Goal: Task Accomplishment & Management: Complete application form

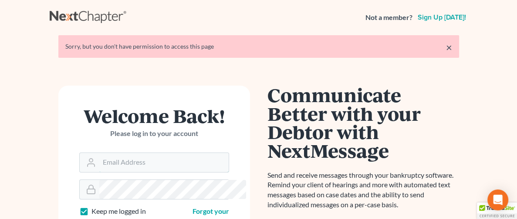
type input "[PERSON_NAME][EMAIL_ADDRESS][DOMAIN_NAME]"
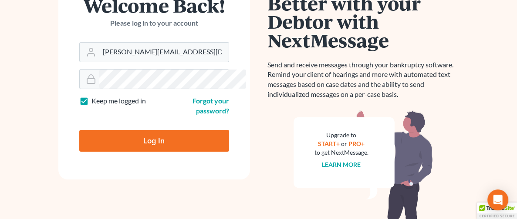
scroll to position [111, 0]
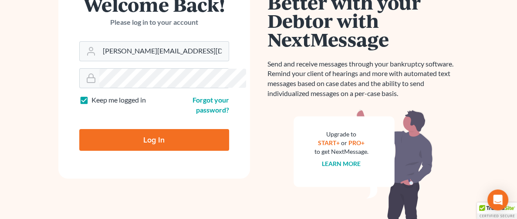
click at [104, 131] on input "Log In" at bounding box center [154, 140] width 150 height 22
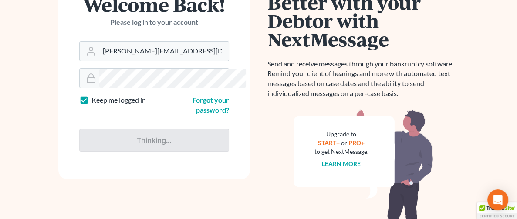
type input "Thinking..."
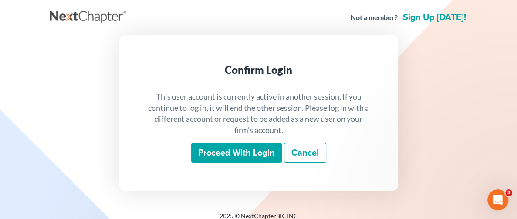
click at [237, 157] on input "Proceed with login" at bounding box center [236, 153] width 91 height 20
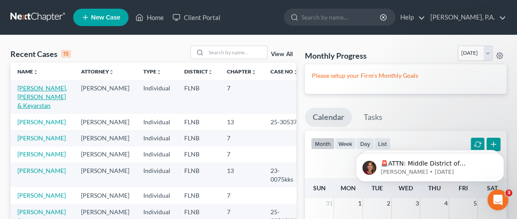
click at [31, 89] on link "[PERSON_NAME], [PERSON_NAME] & Keyarstan" at bounding box center [42, 96] width 50 height 25
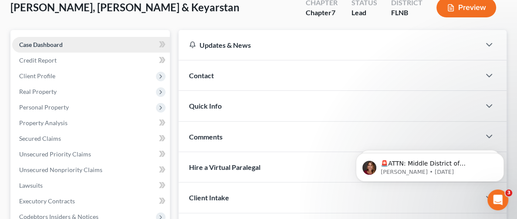
scroll to position [65, 0]
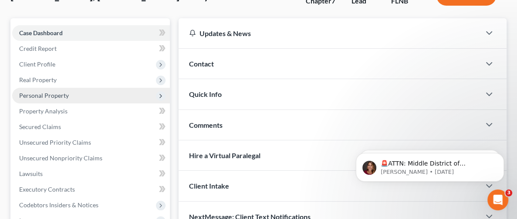
click at [69, 97] on span "Personal Property" at bounding box center [91, 96] width 158 height 16
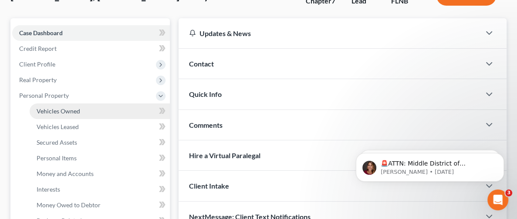
click at [65, 109] on span "Vehicles Owned" at bounding box center [59, 110] width 44 height 7
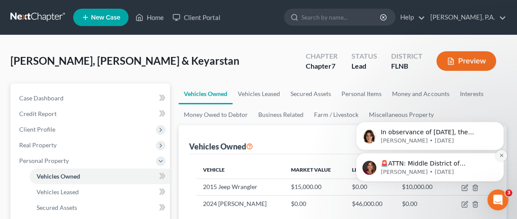
click at [501, 156] on icon "Dismiss notification" at bounding box center [500, 155] width 3 height 3
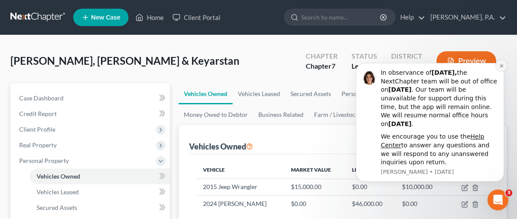
click at [499, 65] on icon "Dismiss notification" at bounding box center [501, 66] width 5 height 5
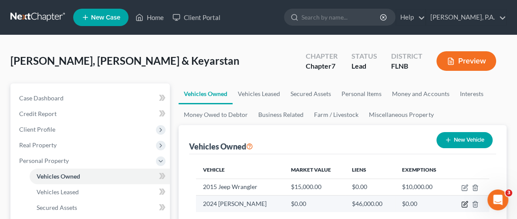
click at [463, 205] on icon "button" at bounding box center [464, 204] width 7 height 7
select select "0"
select select "2"
select select "0"
select select "2"
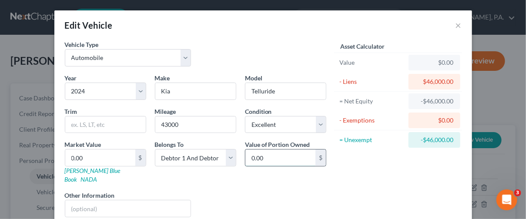
click at [277, 160] on input "0.00" at bounding box center [280, 158] width 70 height 17
type input "30,481"
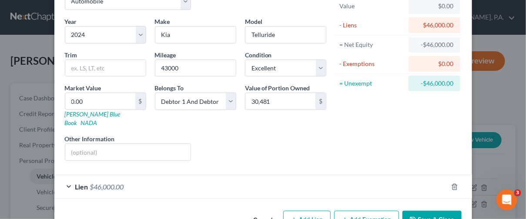
scroll to position [73, 0]
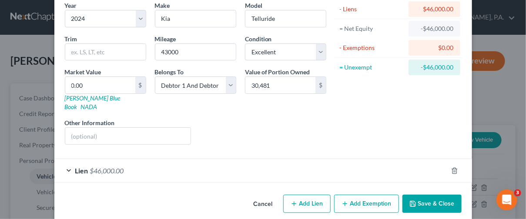
click at [363, 195] on button "Add Exemption" at bounding box center [366, 204] width 65 height 18
select select "2"
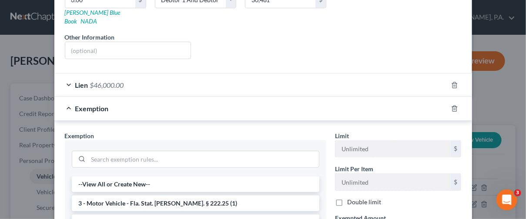
scroll to position [203, 0]
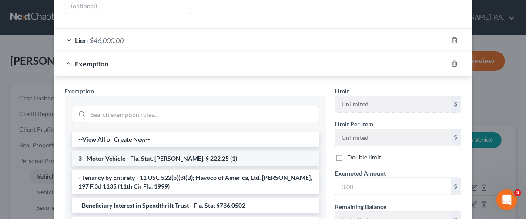
click at [131, 151] on li "3 - Motor Vehicle - Fla. Stat. [PERSON_NAME]. § 222.25 (1)" at bounding box center [196, 159] width 248 height 16
checkbox input "true"
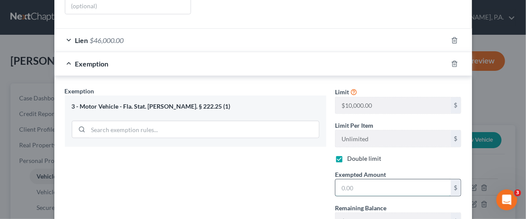
click at [367, 180] on input "text" at bounding box center [393, 188] width 115 height 17
click at [287, 175] on div "Exemption Set must be selected for CA. Exemption * 3 - Motor Vehicle - Fla. Sta…" at bounding box center [195, 179] width 270 height 185
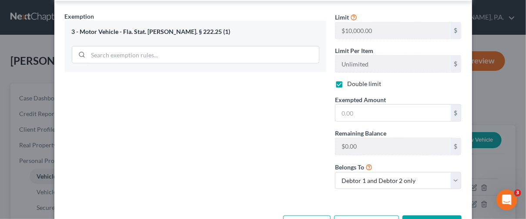
scroll to position [297, 0]
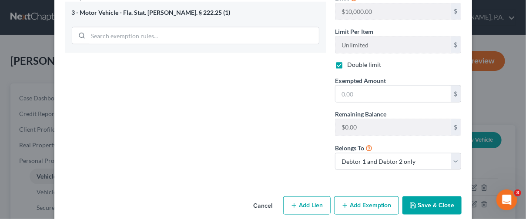
click at [431, 197] on button "Save & Close" at bounding box center [432, 206] width 59 height 18
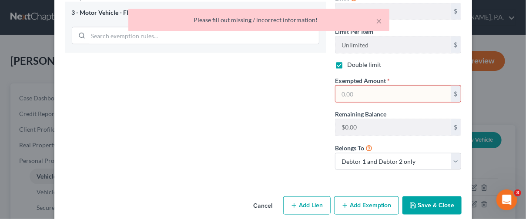
click at [354, 87] on input "text" at bounding box center [393, 94] width 115 height 17
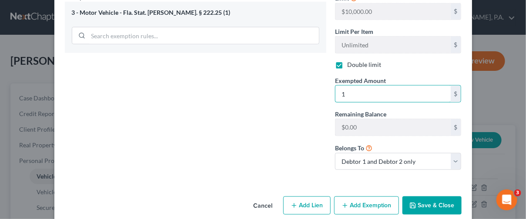
type input "1"
click at [427, 197] on button "Save & Close" at bounding box center [432, 206] width 59 height 18
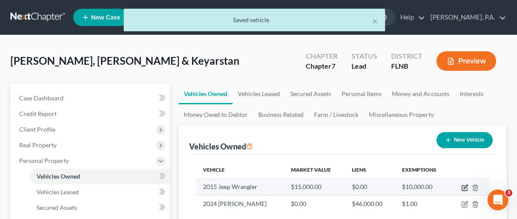
click at [464, 186] on icon "button" at bounding box center [464, 188] width 7 height 7
select select "0"
select select "11"
select select "0"
select select "2"
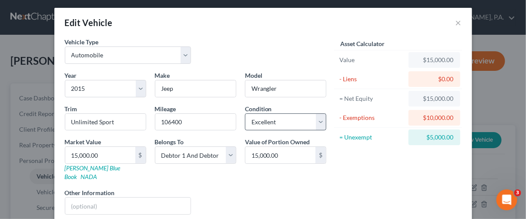
scroll to position [0, 0]
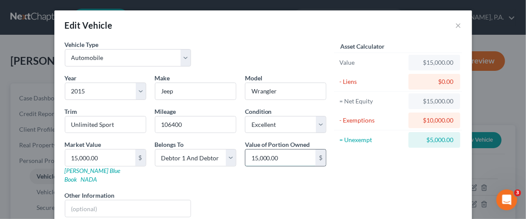
click at [283, 158] on input "15,000.00" at bounding box center [280, 158] width 70 height 17
click at [282, 158] on input "15,000.00" at bounding box center [280, 158] width 70 height 17
type input "16,180"
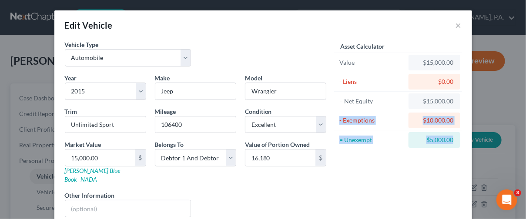
drag, startPoint x: 510, startPoint y: 98, endPoint x: 512, endPoint y: 131, distance: 32.3
click at [512, 131] on div "Edit Vehicle × Vehicle Type Select Automobile Truck Trailer Watercraft Aircraft…" at bounding box center [263, 109] width 526 height 219
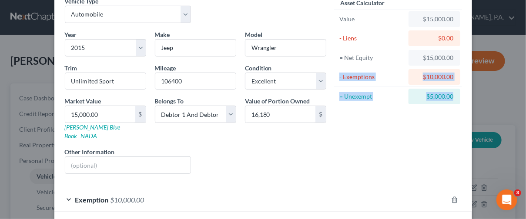
scroll to position [73, 0]
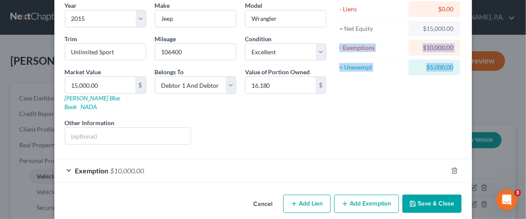
click at [430, 195] on button "Save & Close" at bounding box center [432, 204] width 59 height 18
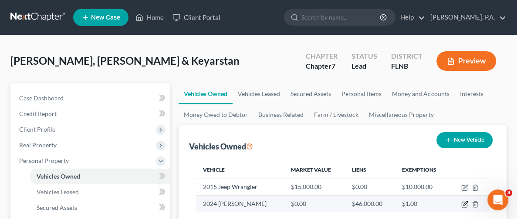
click at [463, 201] on icon "button" at bounding box center [464, 204] width 7 height 7
select select "0"
select select "2"
select select "0"
select select "2"
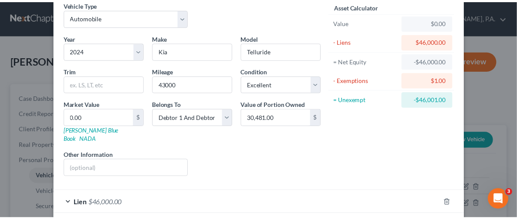
scroll to position [97, 0]
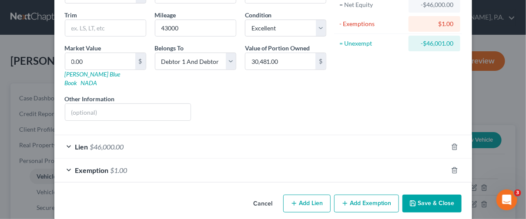
click at [432, 195] on button "Save & Close" at bounding box center [432, 204] width 59 height 18
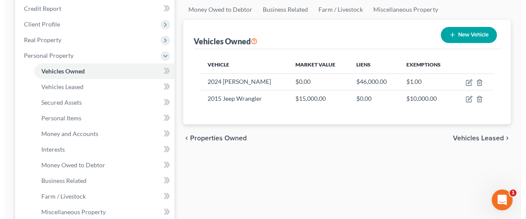
scroll to position [87, 0]
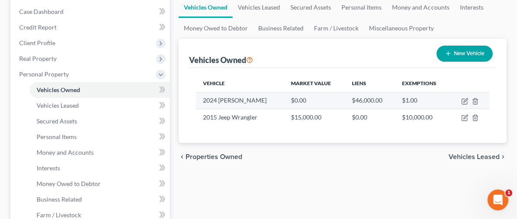
click at [284, 103] on td "$0.00" at bounding box center [314, 100] width 61 height 17
click at [467, 101] on icon "button" at bounding box center [463, 101] width 5 height 5
select select "0"
select select "2"
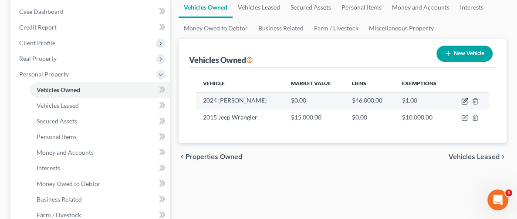
select select "0"
select select "2"
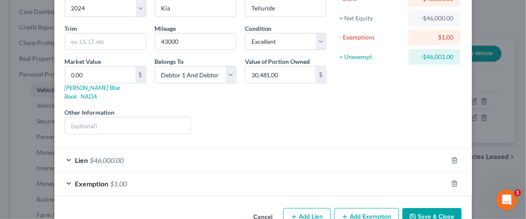
scroll to position [97, 0]
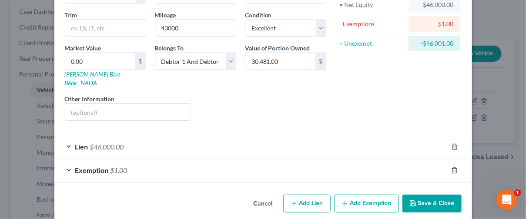
click at [429, 198] on button "Save & Close" at bounding box center [432, 204] width 59 height 18
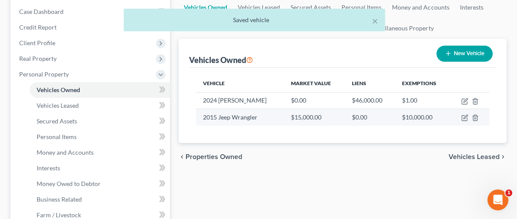
click at [287, 117] on td "$15,000.00" at bounding box center [314, 117] width 61 height 17
click at [461, 114] on icon "button" at bounding box center [464, 117] width 7 height 7
select select "0"
select select "11"
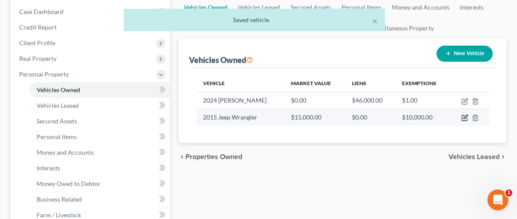
select select "0"
select select "2"
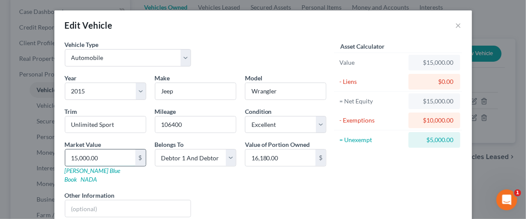
click at [107, 154] on input "15,000.00" at bounding box center [100, 158] width 70 height 17
type input "1"
type input "1.00"
type input "16"
type input "16.00"
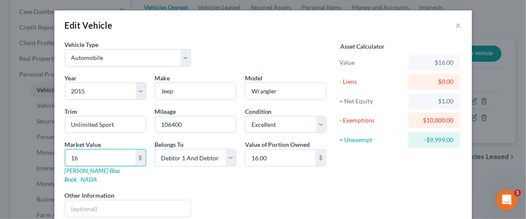
type input "168"
type input "168.00"
type input "16"
type input "16.00"
type input "161"
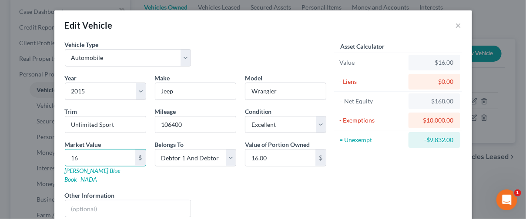
type input "161.00"
type input "1618"
type input "1,618.00"
type input "1,6180"
type input "16,180.00"
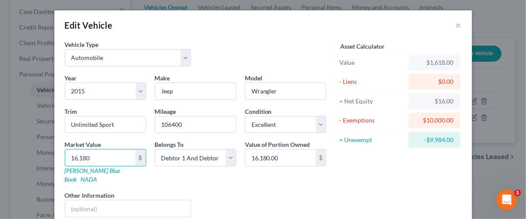
type input "16,180"
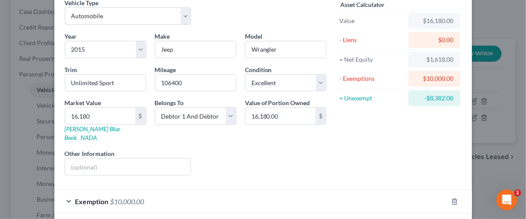
scroll to position [73, 0]
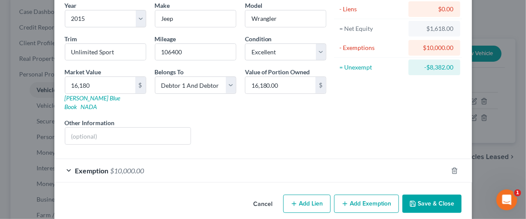
click at [410, 201] on icon "button" at bounding box center [413, 204] width 7 height 7
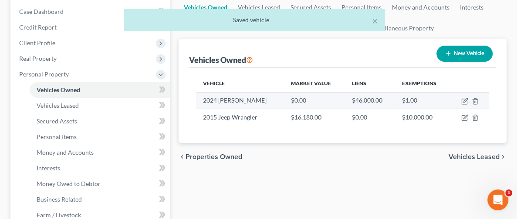
click at [284, 97] on td "$0.00" at bounding box center [314, 100] width 61 height 17
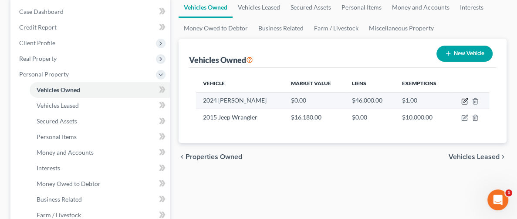
click at [464, 100] on icon "button" at bounding box center [465, 100] width 4 height 4
select select "0"
select select "2"
select select "0"
select select "2"
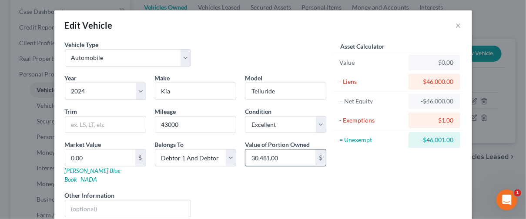
click at [290, 159] on input "30,481.00" at bounding box center [280, 158] width 70 height 17
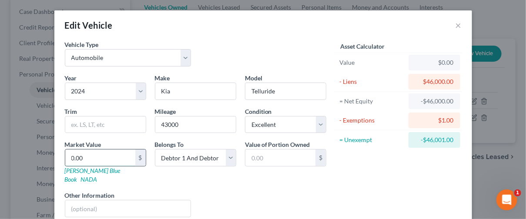
click at [97, 158] on input "0.00" at bounding box center [100, 158] width 70 height 17
type input "3"
type input "3.00"
type input "30"
type input "30.00"
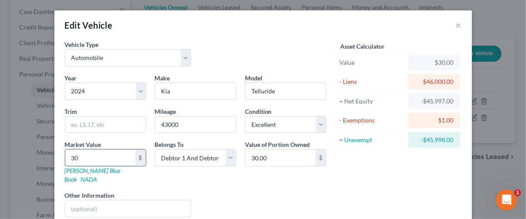
type input "304"
type input "304.00"
type input "3048"
type input "3,048.00"
type input "3,0481"
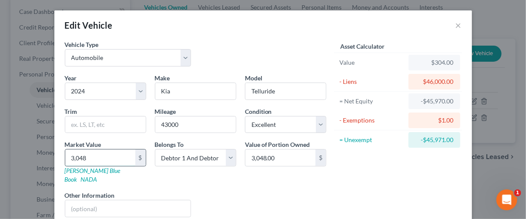
type input "30,481.00"
type input "30,481"
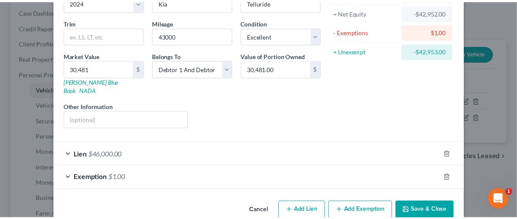
scroll to position [97, 0]
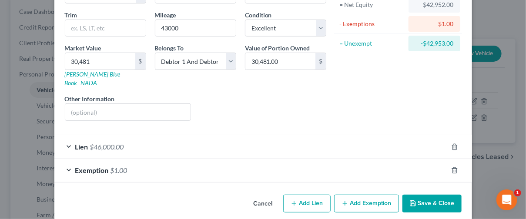
click at [416, 195] on button "Save & Close" at bounding box center [432, 204] width 59 height 18
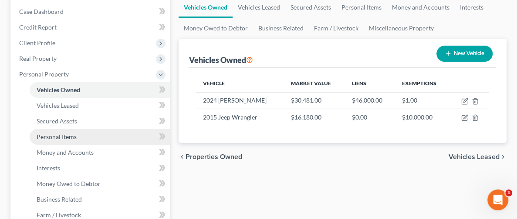
click at [69, 136] on span "Personal Items" at bounding box center [57, 136] width 40 height 7
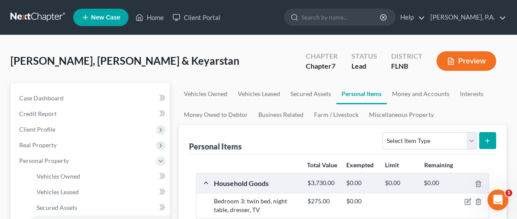
click at [336, 93] on link "Personal Items" at bounding box center [361, 94] width 50 height 21
click at [412, 140] on select "Select Item Type Clothing Collectibles Of Value Electronics Firearms Household …" at bounding box center [429, 140] width 94 height 17
select select "electronics"
click at [382, 132] on select "Select Item Type Clothing Collectibles Of Value Electronics Firearms Household …" at bounding box center [429, 140] width 94 height 17
click at [492, 144] on button "submit" at bounding box center [487, 140] width 17 height 17
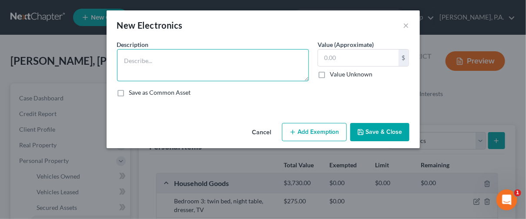
click at [166, 65] on textarea at bounding box center [213, 65] width 192 height 32
type textarea "Laptop $500 Camera $50"
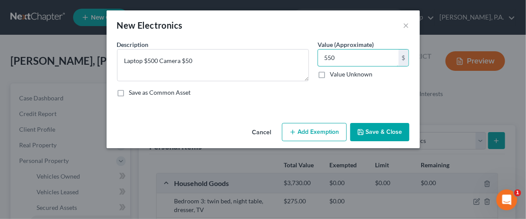
type input "550"
click at [371, 133] on button "Save & Close" at bounding box center [379, 132] width 59 height 18
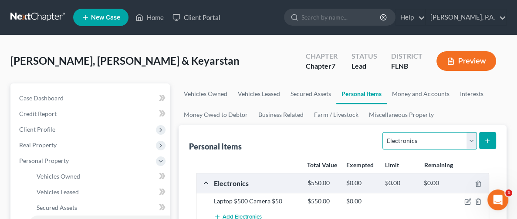
click at [441, 139] on select "Select Item Type Clothing Collectibles Of Value Electronics Firearms Household …" at bounding box center [429, 140] width 94 height 17
select select "clothing"
click at [382, 132] on select "Select Item Type Clothing Collectibles Of Value Electronics Firearms Household …" at bounding box center [429, 140] width 94 height 17
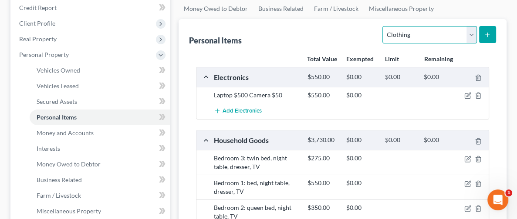
scroll to position [87, 0]
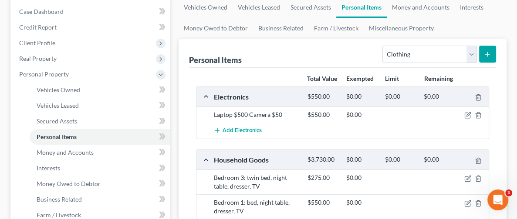
click at [485, 52] on icon "submit" at bounding box center [487, 54] width 7 height 7
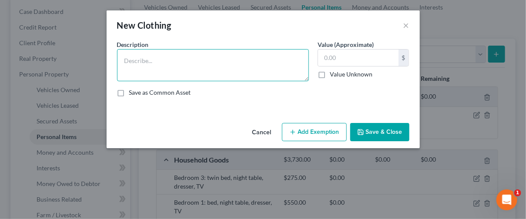
click at [158, 63] on textarea at bounding box center [213, 65] width 192 height 32
type textarea "Clothing"
type input "1,000"
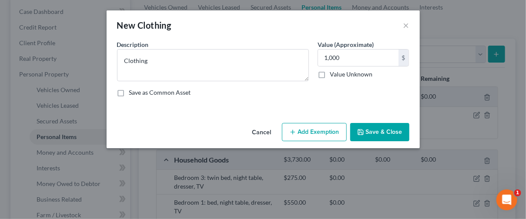
click at [379, 129] on button "Save & Close" at bounding box center [379, 132] width 59 height 18
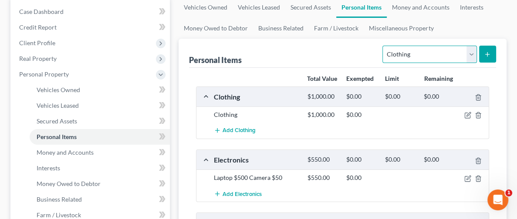
click at [463, 51] on select "Select Item Type Clothing Collectibles Of Value Electronics Firearms Household …" at bounding box center [429, 54] width 94 height 17
select select "jewelry"
click at [382, 46] on select "Select Item Type Clothing Collectibles Of Value Electronics Firearms Household …" at bounding box center [429, 54] width 94 height 17
click at [488, 51] on icon "submit" at bounding box center [487, 54] width 7 height 7
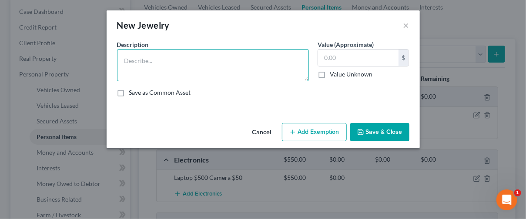
click at [183, 69] on textarea at bounding box center [213, 65] width 192 height 32
type textarea "Jewelry (Both Debtors)"
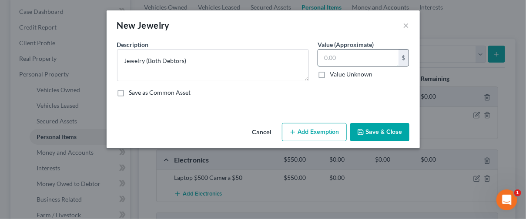
click at [338, 59] on input "text" at bounding box center [358, 58] width 81 height 17
type input "3,000"
click at [369, 125] on button "Save & Close" at bounding box center [379, 132] width 59 height 18
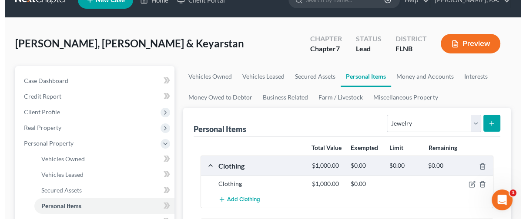
scroll to position [0, 0]
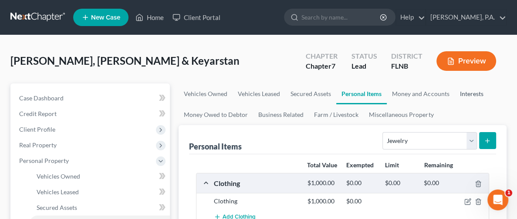
click at [454, 94] on link "Interests" at bounding box center [471, 94] width 34 height 21
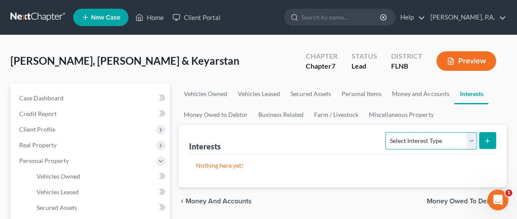
click at [426, 143] on select "Select Interest Type 401K Annuity Bond Education IRA Government Bond Government…" at bounding box center [430, 140] width 91 height 17
select select "pension_plan"
click at [385, 132] on select "Select Interest Type 401K Annuity Bond Education IRA Government Bond Government…" at bounding box center [430, 140] width 91 height 17
click at [487, 139] on line "submit" at bounding box center [487, 141] width 0 height 4
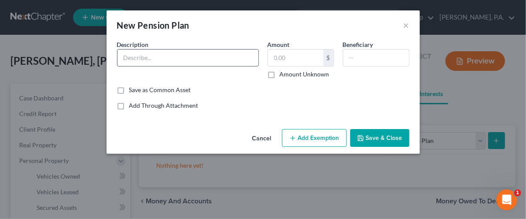
click at [226, 60] on input "text" at bounding box center [188, 58] width 141 height 17
type input "Debtor's Retirement"
click at [372, 51] on input "text" at bounding box center [376, 58] width 66 height 17
type input "2994"
drag, startPoint x: 387, startPoint y: 62, endPoint x: 314, endPoint y: 64, distance: 73.1
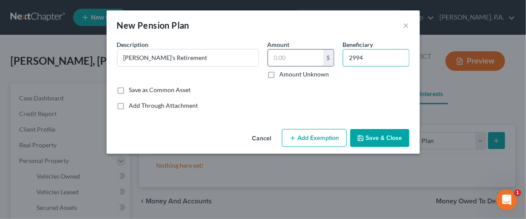
click at [314, 64] on div "Description * Debtor's Retirement Amount $ Amount Unknown Beneficiary 2994" at bounding box center [263, 63] width 301 height 46
click at [312, 64] on input "text" at bounding box center [295, 58] width 55 height 17
type input "29,490"
click at [379, 139] on button "Save & Close" at bounding box center [379, 138] width 59 height 18
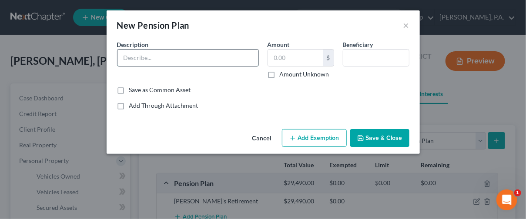
click at [153, 59] on input "text" at bounding box center [188, 58] width 141 height 17
type input "J"
type input "Joint Debtor's Retirement"
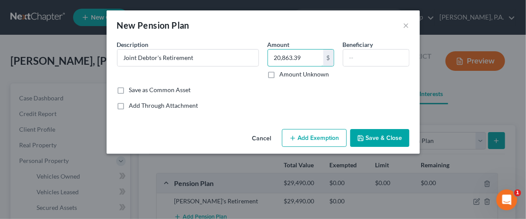
type input "20,863.39"
click at [325, 138] on button "Add Exemption" at bounding box center [314, 138] width 65 height 18
select select "2"
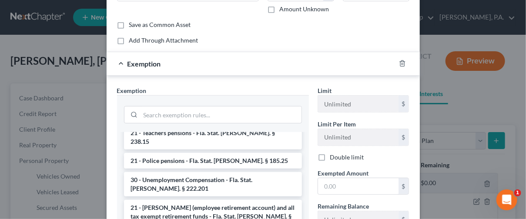
scroll to position [131, 0]
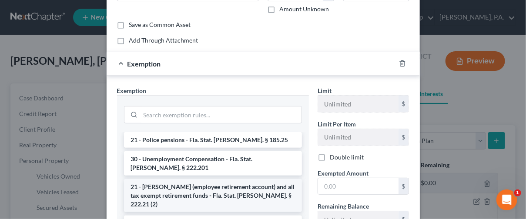
click at [201, 179] on li "21 - [PERSON_NAME] (employee retirement account) and all tax exempt retirement …" at bounding box center [213, 195] width 178 height 33
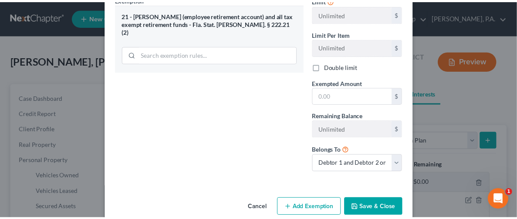
scroll to position [169, 0]
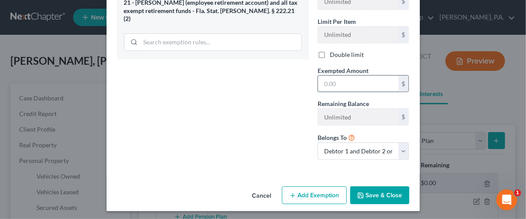
click at [336, 87] on input "text" at bounding box center [358, 84] width 81 height 17
type input "20,863.39"
drag, startPoint x: 375, startPoint y: 191, endPoint x: 373, endPoint y: 150, distance: 41.0
click at [374, 153] on div "New Pension Plan × An exemption set must first be selected from the Filing Info…" at bounding box center [263, 26] width 313 height 370
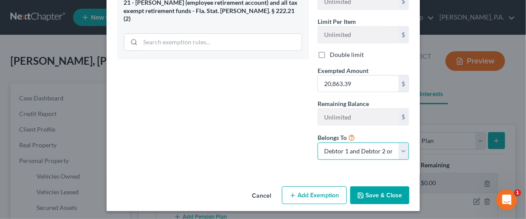
click at [371, 146] on select "Debtor 1 only Debtor 2 only Debtor 1 and Debtor 2 only" at bounding box center [364, 151] width 92 height 17
select select "0"
click at [318, 143] on select "Debtor 1 only Debtor 2 only Debtor 1 and Debtor 2 only" at bounding box center [364, 151] width 92 height 17
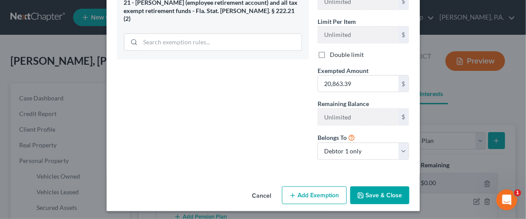
click at [366, 192] on button "Save & Close" at bounding box center [379, 196] width 59 height 18
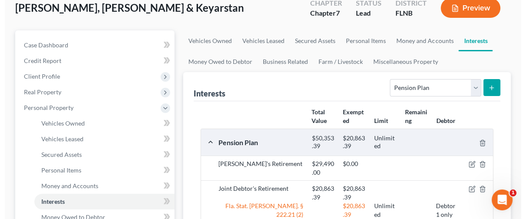
scroll to position [65, 0]
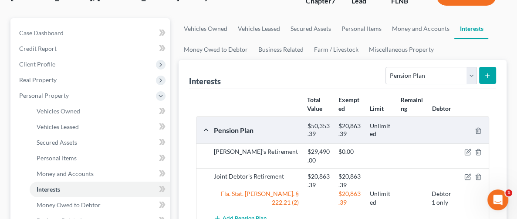
click at [345, 156] on div "$0.00" at bounding box center [349, 156] width 31 height 17
click at [467, 152] on icon "button" at bounding box center [467, 152] width 7 height 7
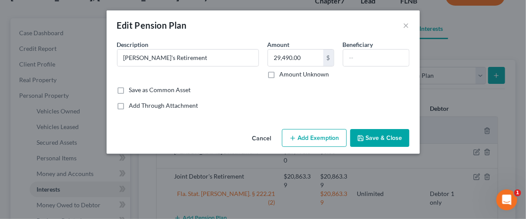
click at [301, 139] on button "Add Exemption" at bounding box center [314, 138] width 65 height 18
select select "2"
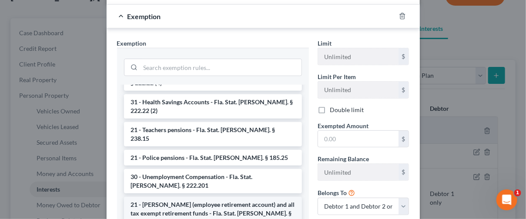
click at [215, 197] on li "21 - [PERSON_NAME] (employee retirement account) and all tax exempt retirement …" at bounding box center [213, 213] width 178 height 33
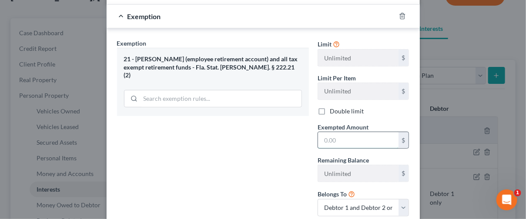
click at [343, 138] on input "text" at bounding box center [358, 140] width 81 height 17
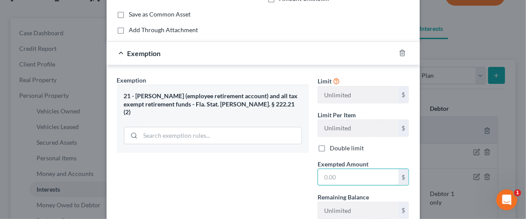
scroll to position [131, 0]
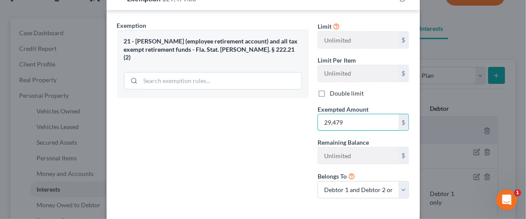
type input "29,479"
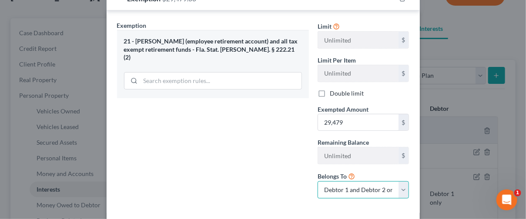
click at [348, 192] on select "Debtor 1 only Debtor 2 only Debtor 1 and Debtor 2 only" at bounding box center [364, 189] width 92 height 17
select select "0"
click at [318, 181] on select "Debtor 1 only Debtor 2 only Debtor 1 and Debtor 2 only" at bounding box center [364, 189] width 92 height 17
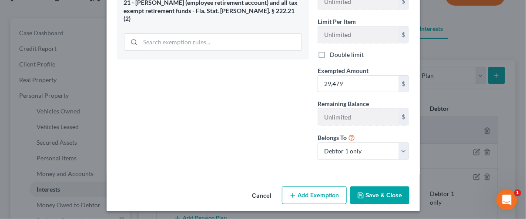
drag, startPoint x: 525, startPoint y: 150, endPoint x: 13, endPoint y: 17, distance: 528.6
drag, startPoint x: 374, startPoint y: 197, endPoint x: 387, endPoint y: 193, distance: 13.6
click at [387, 193] on button "Save & Close" at bounding box center [379, 196] width 59 height 18
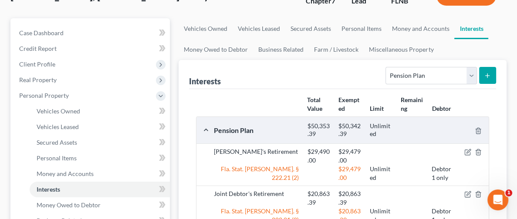
click at [463, 193] on div at bounding box center [473, 198] width 31 height 17
click at [465, 194] on icon "button" at bounding box center [467, 194] width 7 height 7
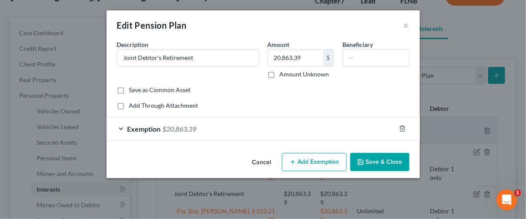
click at [116, 129] on div "Exemption $20,863.39" at bounding box center [251, 129] width 289 height 23
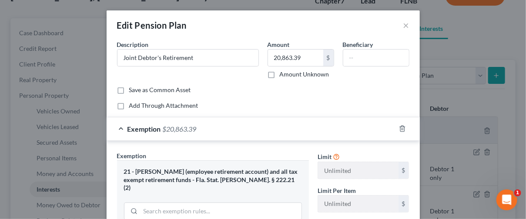
scroll to position [201, 0]
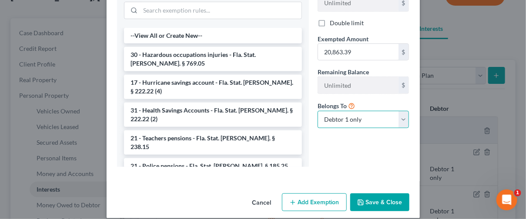
click at [332, 121] on select "Debtor 1 only Debtor 2 only Debtor 1 and Debtor 2 only" at bounding box center [364, 119] width 92 height 17
select select "1"
click at [318, 111] on select "Debtor 1 only Debtor 2 only Debtor 1 and Debtor 2 only" at bounding box center [364, 119] width 92 height 17
click at [369, 194] on button "Save & Close" at bounding box center [379, 203] width 59 height 18
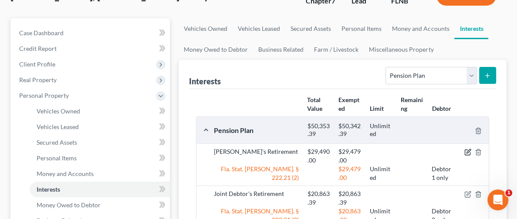
click at [465, 151] on icon "button" at bounding box center [467, 152] width 7 height 7
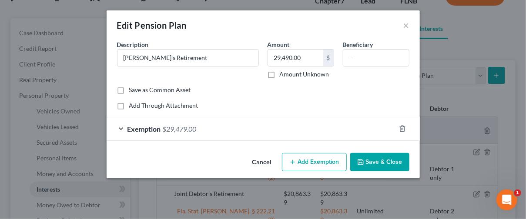
click at [172, 128] on span "$29,479.00" at bounding box center [180, 129] width 34 height 8
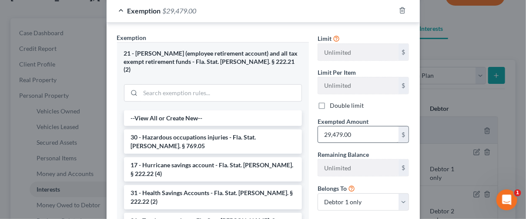
scroll to position [131, 0]
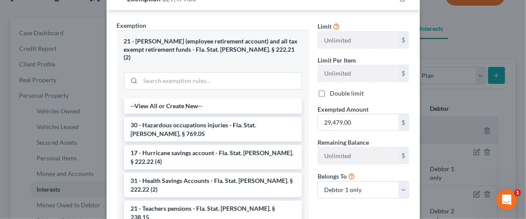
click at [263, 21] on div "Exemption * 21 - ERISA (employee retirement account) and all tax exempt retirem…" at bounding box center [213, 129] width 192 height 217
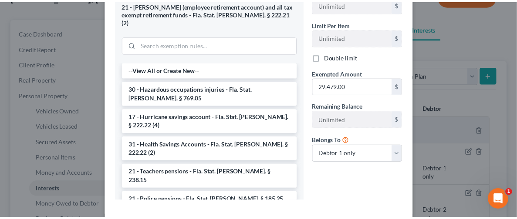
scroll to position [201, 0]
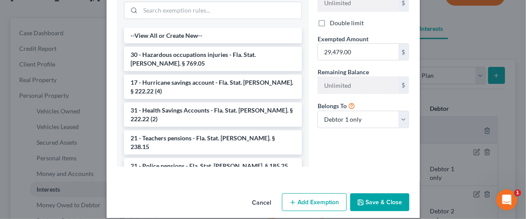
click at [369, 195] on button "Save & Close" at bounding box center [379, 203] width 59 height 18
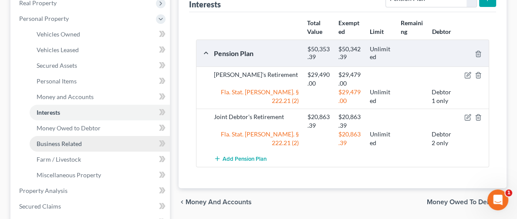
scroll to position [131, 0]
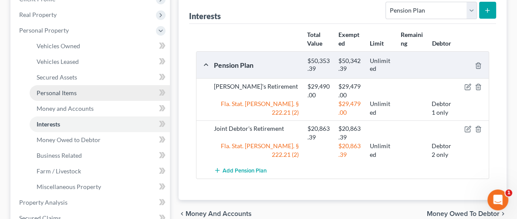
click at [69, 93] on span "Personal Items" at bounding box center [57, 92] width 40 height 7
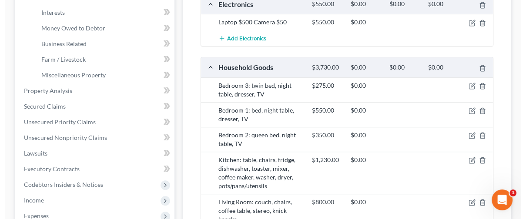
scroll to position [261, 0]
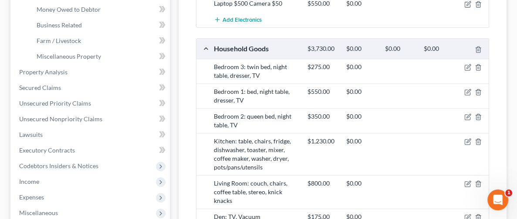
click at [462, 67] on div at bounding box center [473, 67] width 31 height 9
click at [467, 65] on icon "button" at bounding box center [468, 66] width 4 height 4
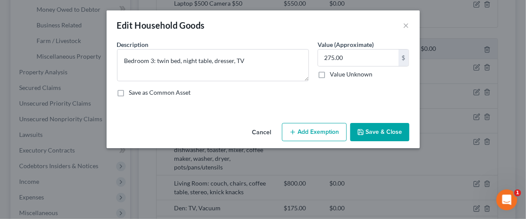
click at [329, 130] on button "Add Exemption" at bounding box center [314, 132] width 65 height 18
select select "2"
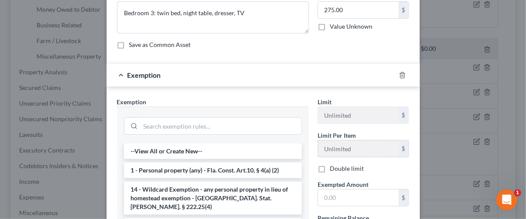
scroll to position [65, 0]
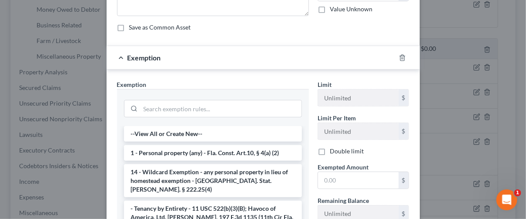
click at [330, 149] on label "Double limit" at bounding box center [347, 151] width 34 height 9
click at [333, 149] on input "Double limit" at bounding box center [336, 150] width 6 height 6
checkbox input "true"
click at [330, 176] on input "text" at bounding box center [358, 180] width 81 height 17
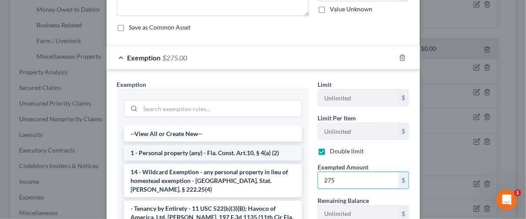
type input "275"
click at [200, 151] on li "1 - Personal property (any) - Fla. Const. Art.10, § 4(a) (2)" at bounding box center [213, 153] width 178 height 16
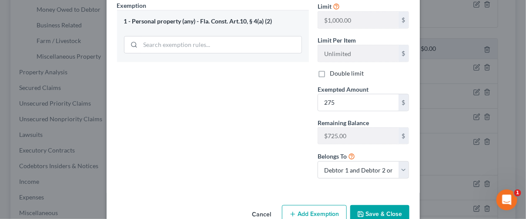
scroll to position [164, 0]
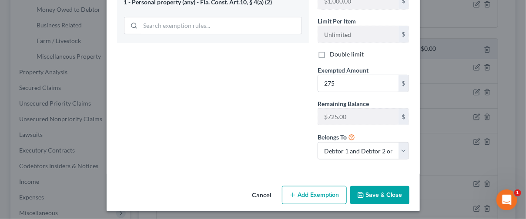
click at [330, 52] on label "Double limit" at bounding box center [347, 54] width 34 height 9
click at [333, 52] on input "Double limit" at bounding box center [336, 53] width 6 height 6
checkbox input "true"
click at [366, 192] on button "Save & Close" at bounding box center [379, 195] width 59 height 18
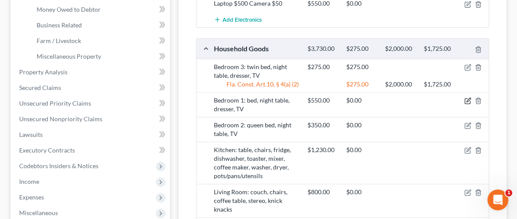
click at [468, 99] on icon "button" at bounding box center [467, 100] width 7 height 7
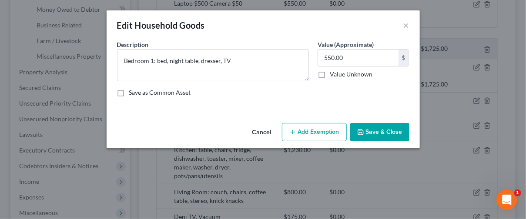
click at [331, 135] on button "Add Exemption" at bounding box center [314, 132] width 65 height 18
select select "2"
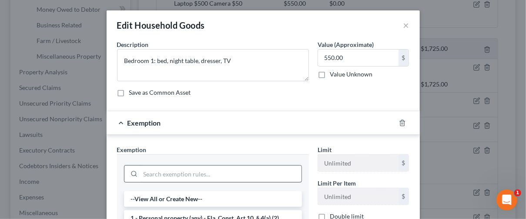
scroll to position [65, 0]
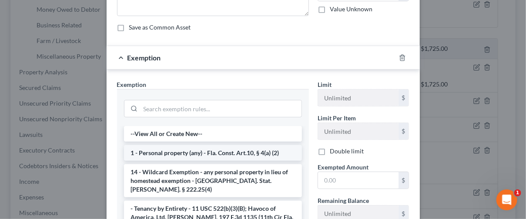
click at [195, 153] on li "1 - Personal property (any) - Fla. Const. Art.10, § 4(a) (2)" at bounding box center [213, 153] width 178 height 16
checkbox input "true"
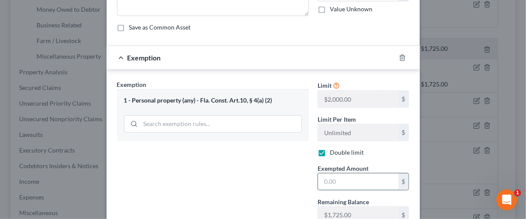
click at [358, 178] on input "text" at bounding box center [358, 182] width 81 height 17
type input "550"
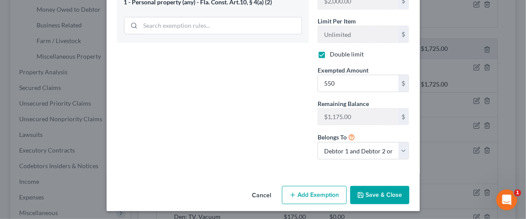
click at [385, 201] on button "Save & Close" at bounding box center [379, 195] width 59 height 18
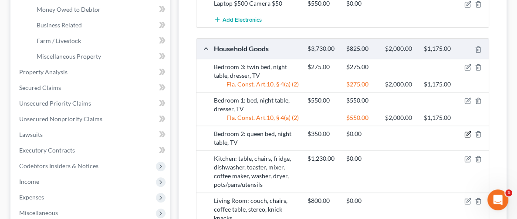
click at [466, 132] on icon "button" at bounding box center [468, 133] width 4 height 4
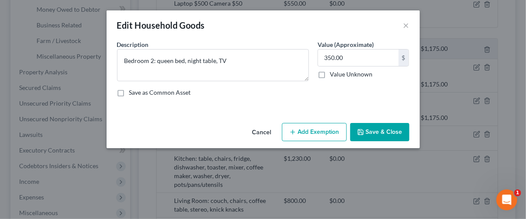
click at [319, 131] on button "Add Exemption" at bounding box center [314, 132] width 65 height 18
select select "2"
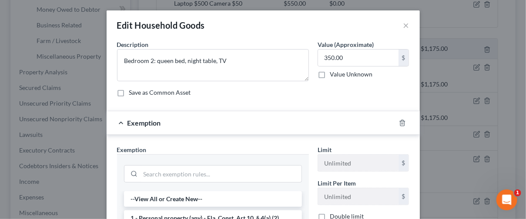
click at [330, 216] on label "Double limit" at bounding box center [347, 216] width 34 height 9
click at [333, 216] on input "Double limit" at bounding box center [336, 215] width 6 height 6
checkbox input "true"
click at [163, 214] on li "1 - Personal property (any) - Fla. Const. Art.10, § 4(a) (2)" at bounding box center [213, 219] width 178 height 16
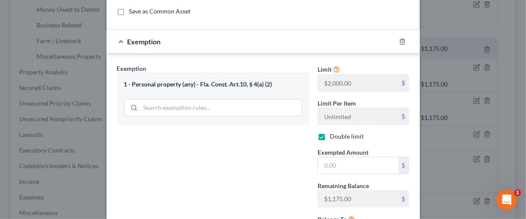
scroll to position [106, 0]
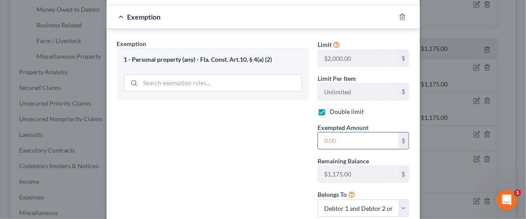
click at [347, 142] on input "text" at bounding box center [358, 141] width 81 height 17
type input "350"
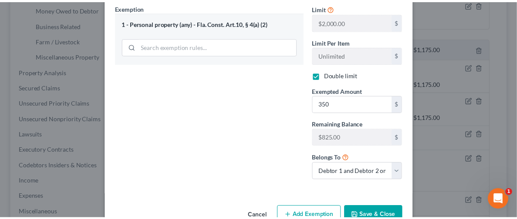
scroll to position [164, 0]
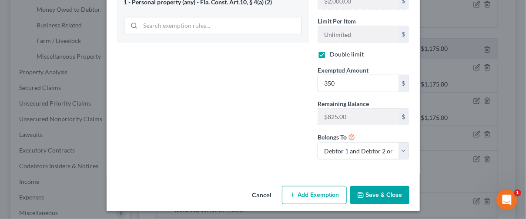
click at [363, 190] on button "Save & Close" at bounding box center [379, 195] width 59 height 18
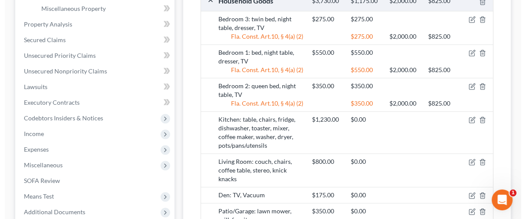
scroll to position [326, 0]
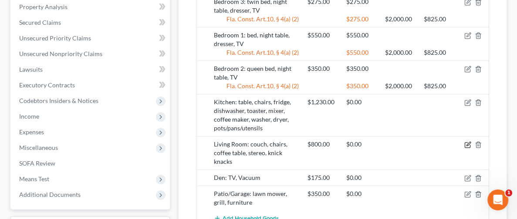
click at [465, 141] on icon "button" at bounding box center [467, 144] width 7 height 7
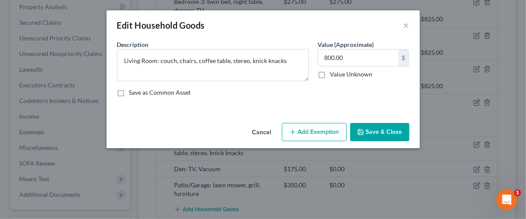
click at [319, 132] on button "Add Exemption" at bounding box center [314, 132] width 65 height 18
select select "2"
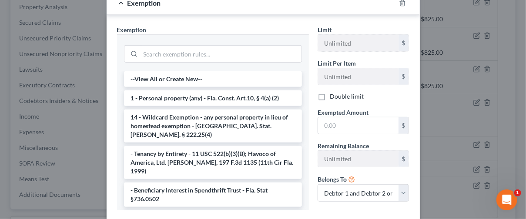
scroll to position [131, 0]
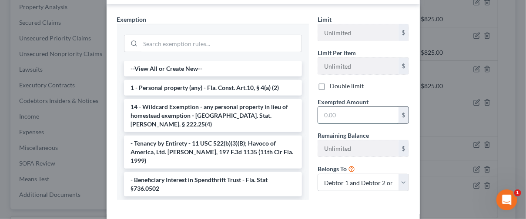
click at [348, 116] on input "text" at bounding box center [358, 115] width 81 height 17
type input "800"
click at [330, 84] on label "Double limit" at bounding box center [347, 86] width 34 height 9
click at [333, 84] on input "Double limit" at bounding box center [336, 85] width 6 height 6
checkbox input "true"
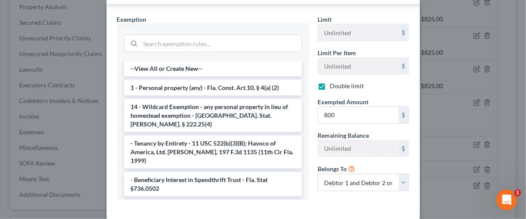
scroll to position [172, 0]
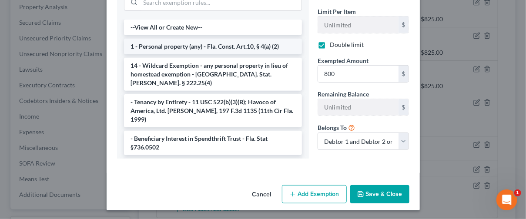
drag, startPoint x: 369, startPoint y: 190, endPoint x: 150, endPoint y: 37, distance: 266.9
click at [150, 38] on div "Edit Household Goods × An exemption set must first be selected from the Filing …" at bounding box center [263, 25] width 313 height 372
click at [161, 39] on li "1 - Personal property (any) - Fla. Const. Art.10, § 4(a) (2)" at bounding box center [213, 47] width 178 height 16
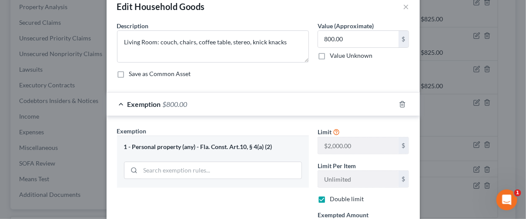
scroll to position [0, 0]
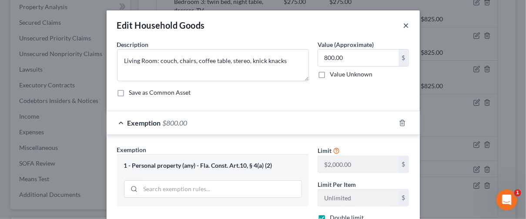
click at [403, 25] on button "×" at bounding box center [406, 25] width 6 height 10
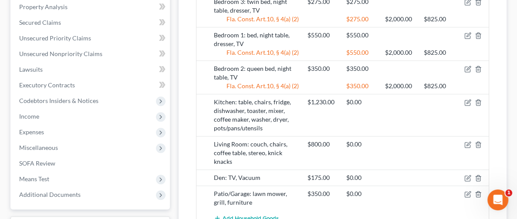
click at [220, 174] on div "Den: TV, Vacuum" at bounding box center [255, 178] width 93 height 9
click at [466, 175] on icon "button" at bounding box center [467, 178] width 7 height 7
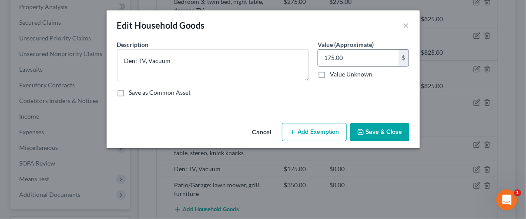
click at [377, 56] on input "175.00" at bounding box center [358, 58] width 81 height 17
click at [332, 137] on button "Add Exemption" at bounding box center [314, 132] width 65 height 18
select select "2"
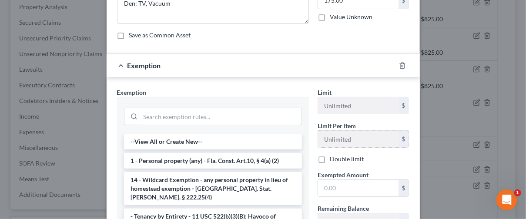
scroll to position [131, 0]
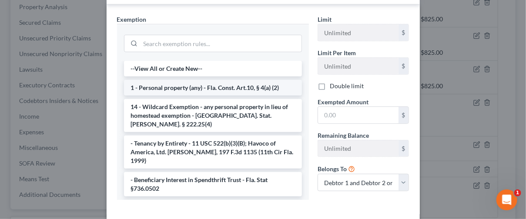
click at [220, 92] on li "1 - Personal property (any) - Fla. Const. Art.10, § 4(a) (2)" at bounding box center [213, 88] width 178 height 16
checkbox input "true"
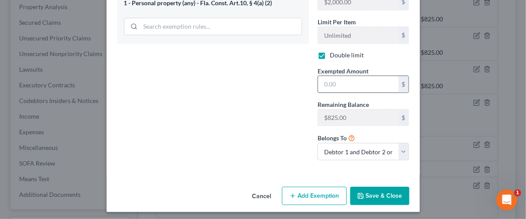
scroll to position [164, 0]
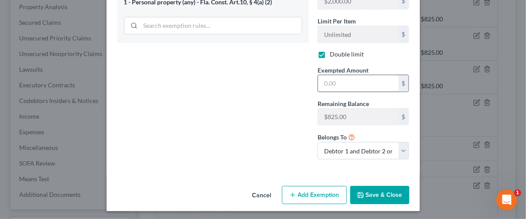
click at [367, 84] on input "text" at bounding box center [358, 83] width 81 height 17
type input "175"
click at [366, 191] on button "Save & Close" at bounding box center [379, 195] width 59 height 18
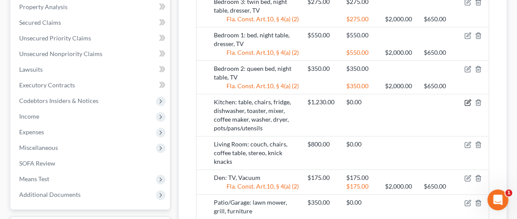
click at [465, 101] on icon "button" at bounding box center [467, 102] width 7 height 7
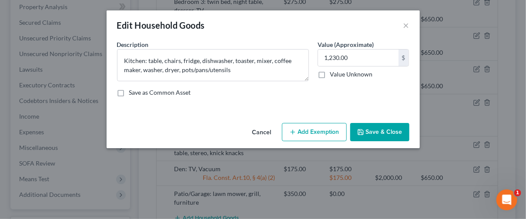
click at [323, 133] on button "Add Exemption" at bounding box center [314, 132] width 65 height 18
select select "2"
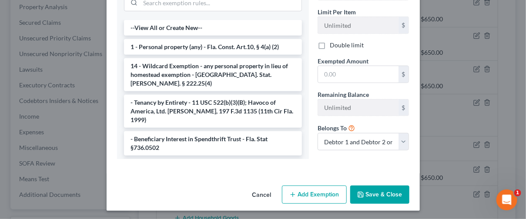
scroll to position [172, 0]
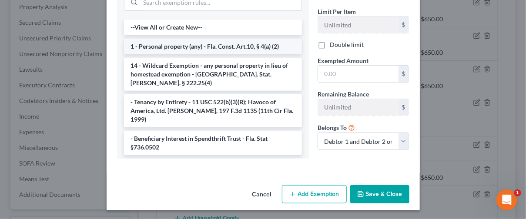
click at [160, 40] on li "1 - Personal property (any) - Fla. Const. Art.10, § 4(a) (2)" at bounding box center [213, 47] width 178 height 16
checkbox input "true"
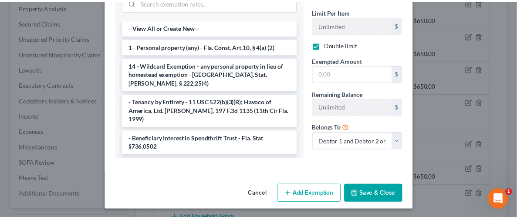
scroll to position [164, 0]
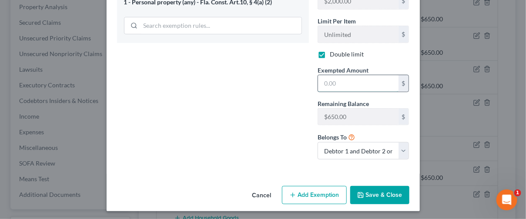
click at [370, 86] on input "text" at bounding box center [358, 83] width 81 height 17
drag, startPoint x: 370, startPoint y: 85, endPoint x: 102, endPoint y: 60, distance: 268.8
click at [107, 60] on div "Exemption Set must be selected for CA. Exemption * 1 - Personal property (any) …" at bounding box center [263, 72] width 313 height 203
type input "650"
click at [359, 195] on icon "button" at bounding box center [360, 195] width 5 height 5
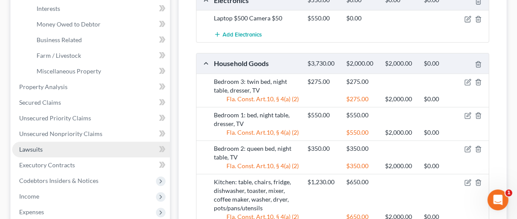
scroll to position [261, 0]
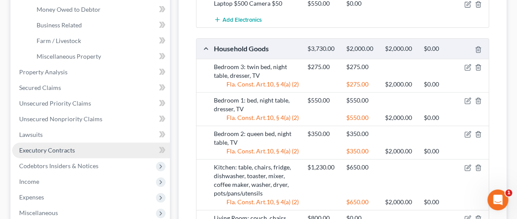
click at [53, 148] on span "Executory Contracts" at bounding box center [47, 150] width 56 height 7
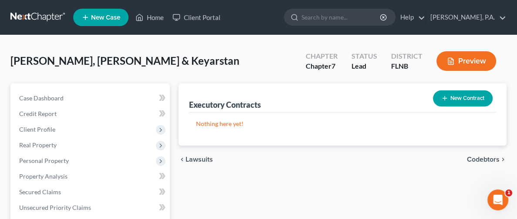
click at [451, 95] on button "New Contract" at bounding box center [463, 99] width 60 height 16
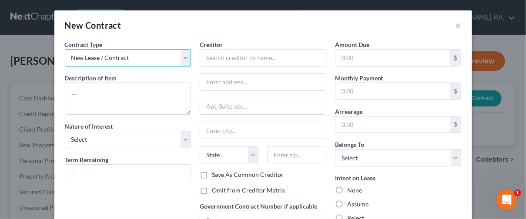
click at [109, 63] on select "New Lease / Contract New Timeshare" at bounding box center [128, 57] width 127 height 17
click at [114, 59] on select "New Lease / Contract New Timeshare" at bounding box center [128, 57] width 127 height 17
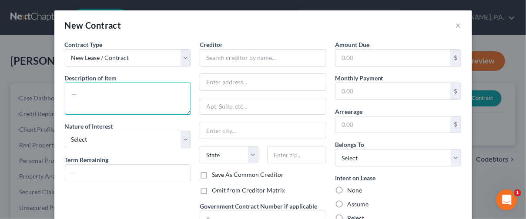
click at [94, 89] on textarea at bounding box center [128, 99] width 127 height 32
type textarea "P"
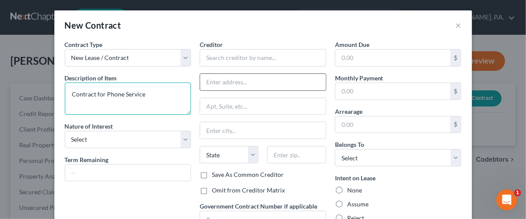
type textarea "Contract for Phone Service"
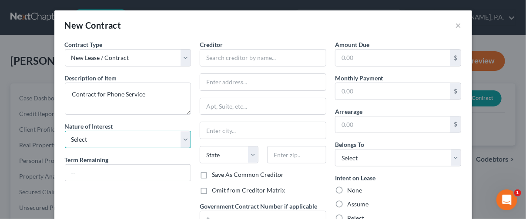
click at [91, 139] on select "Select Purchaser Agent Lessor Lessee" at bounding box center [128, 139] width 127 height 17
select select "0"
click at [65, 131] on select "Select Purchaser Agent Lessor Lessee" at bounding box center [128, 139] width 127 height 17
click at [125, 137] on select "Select Purchaser Agent Lessor Lessee" at bounding box center [128, 139] width 127 height 17
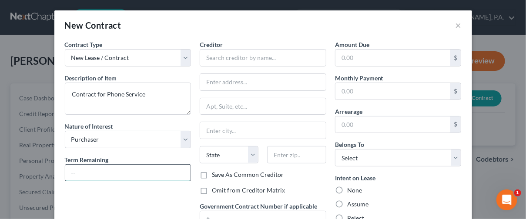
click at [118, 171] on input "text" at bounding box center [128, 173] width 126 height 17
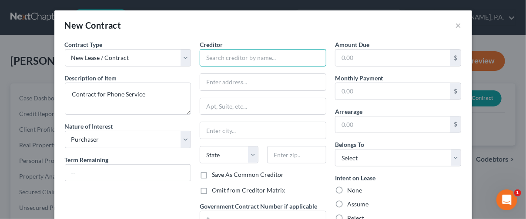
click at [211, 61] on input "text" at bounding box center [263, 57] width 127 height 17
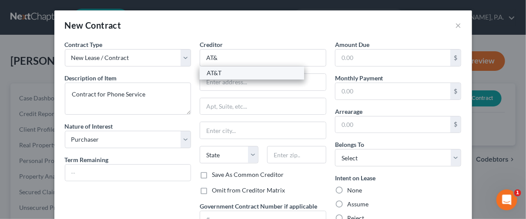
click at [232, 72] on div "AT&T" at bounding box center [252, 73] width 91 height 9
type input "AT&T"
type input "PO Box 6416"
type input "Carol Stream"
select select "14"
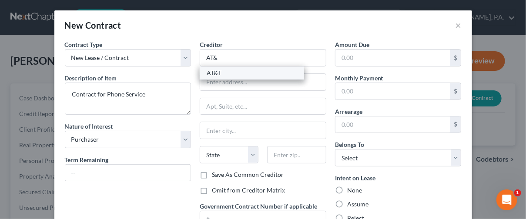
type input "60197"
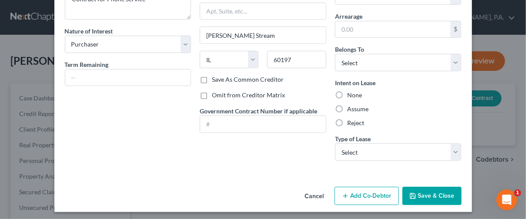
scroll to position [97, 0]
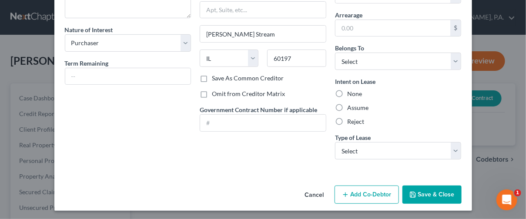
click at [347, 105] on label "Assume" at bounding box center [357, 108] width 21 height 9
click at [351, 105] on input "Assume" at bounding box center [354, 107] width 6 height 6
radio input "true"
click at [423, 193] on button "Save & Close" at bounding box center [432, 195] width 59 height 18
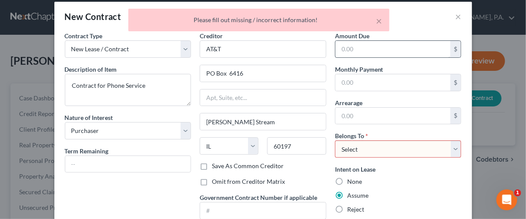
scroll to position [0, 0]
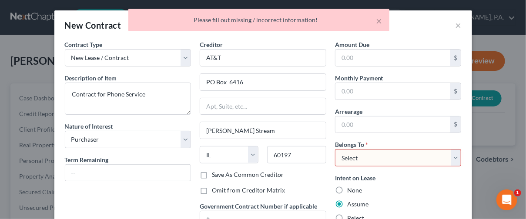
click at [383, 159] on select "Select Debtor 1 Only Debtor 2 Only Debtor 1 And Debtor 2 Only At Least One Of T…" at bounding box center [398, 157] width 127 height 17
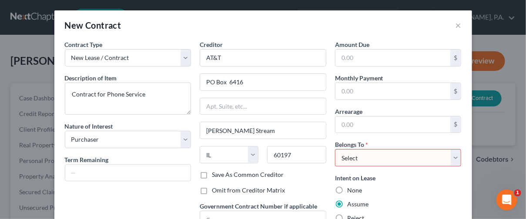
select select "2"
click at [335, 149] on select "Select Debtor 1 Only Debtor 2 Only Debtor 1 And Debtor 2 Only At Least One Of T…" at bounding box center [398, 157] width 127 height 17
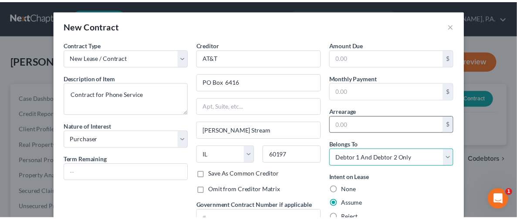
scroll to position [97, 0]
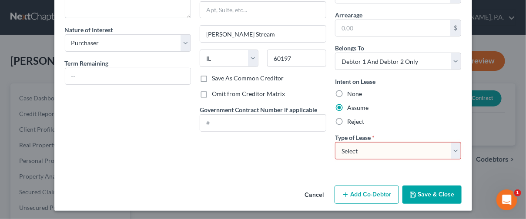
click at [411, 192] on polyline "button" at bounding box center [412, 192] width 2 height 1
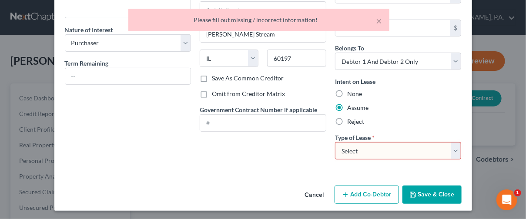
click at [383, 150] on select "Select Real Estate Car Other" at bounding box center [398, 150] width 127 height 17
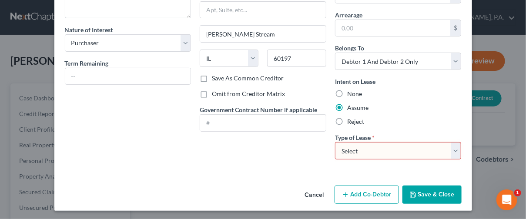
select select "2"
click at [335, 142] on select "Select Real Estate Car Other" at bounding box center [398, 150] width 127 height 17
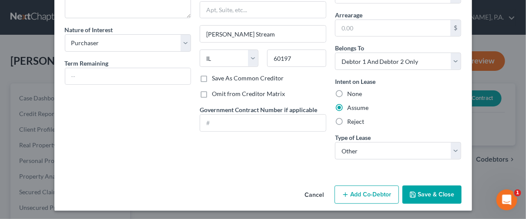
click at [415, 199] on button "Save & Close" at bounding box center [432, 195] width 59 height 18
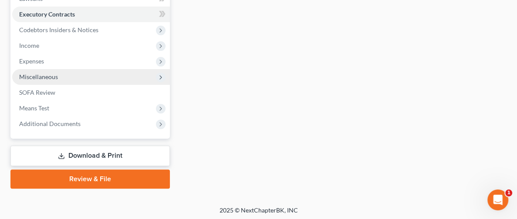
scroll to position [242, 0]
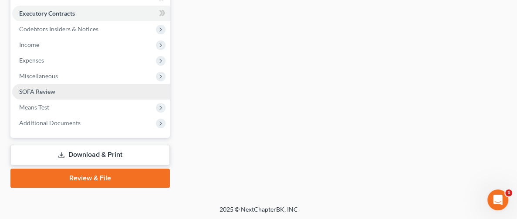
click at [47, 88] on span "SOFA Review" at bounding box center [37, 91] width 36 height 7
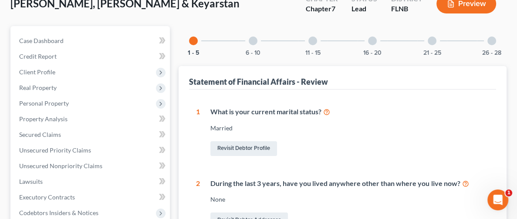
scroll to position [37, 0]
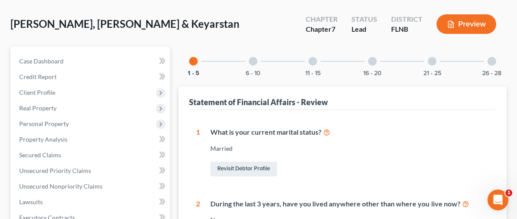
click at [248, 60] on div at bounding box center [252, 61] width 9 height 9
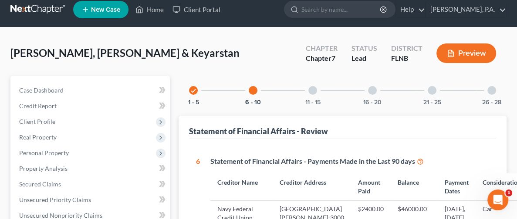
scroll to position [4, 0]
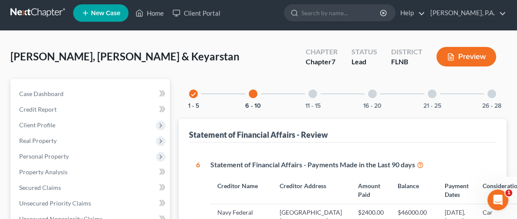
click at [298, 97] on div "11 - 15" at bounding box center [313, 94] width 30 height 30
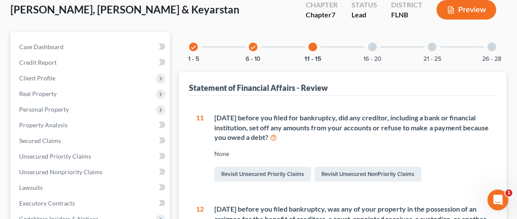
scroll to position [33, 0]
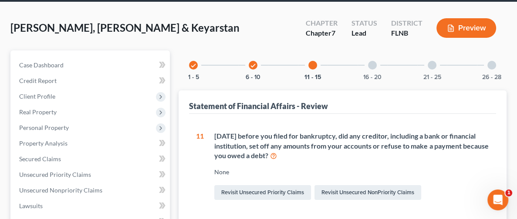
click at [368, 66] on div at bounding box center [372, 65] width 9 height 9
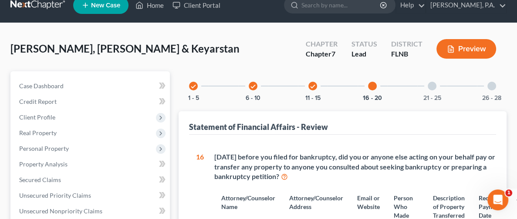
scroll to position [0, 0]
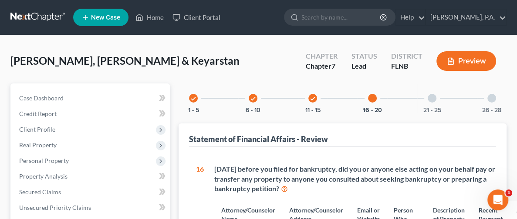
click at [190, 101] on icon "check" at bounding box center [193, 99] width 6 height 6
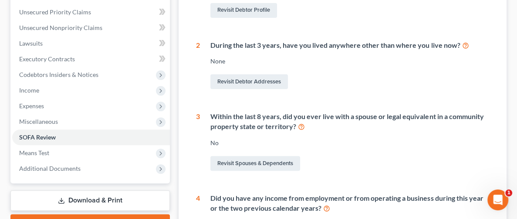
scroll to position [261, 0]
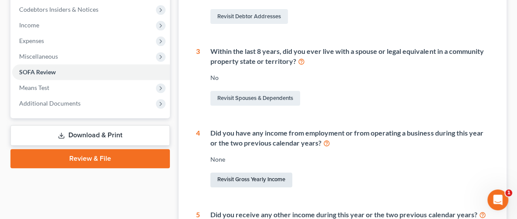
click at [210, 181] on link "Revisit Gross Yearly Income" at bounding box center [251, 180] width 82 height 15
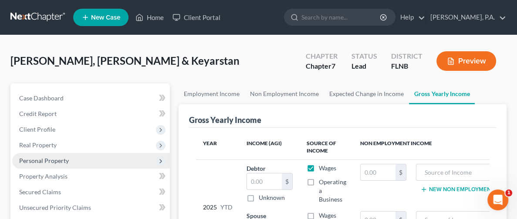
click at [77, 162] on span "Personal Property" at bounding box center [91, 161] width 158 height 16
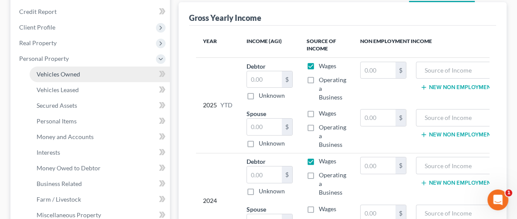
scroll to position [131, 0]
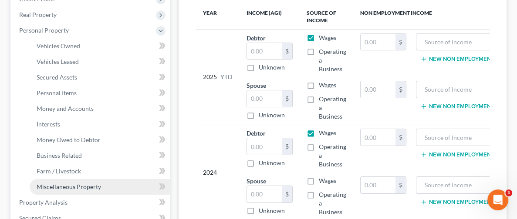
click at [91, 188] on span "Miscellaneous Property" at bounding box center [69, 186] width 64 height 7
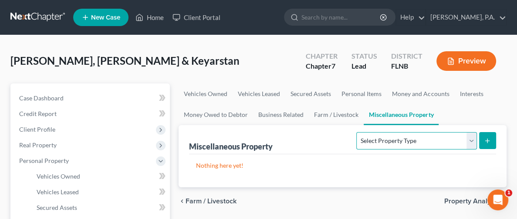
click at [370, 134] on select "Select Property Type Assigned for Creditor Benefit Within 1 Year Holding for An…" at bounding box center [416, 140] width 120 height 17
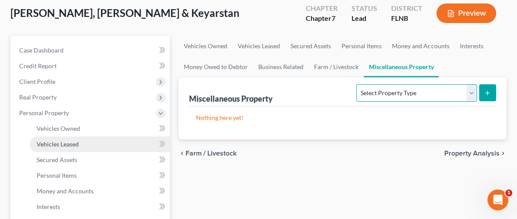
scroll to position [131, 0]
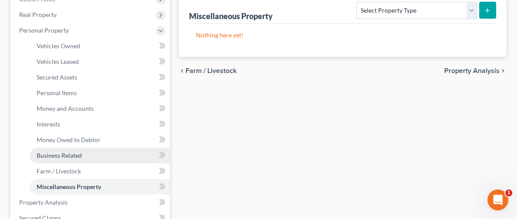
click at [63, 152] on span "Business Related" at bounding box center [59, 155] width 45 height 7
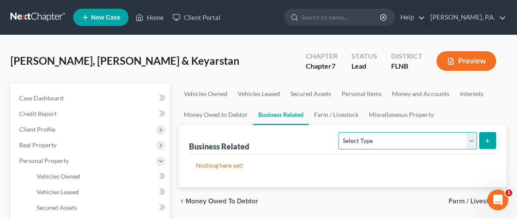
click at [350, 144] on select "Select Type Customer Lists Franchises Inventory Licenses Machinery Office Equip…" at bounding box center [407, 140] width 138 height 17
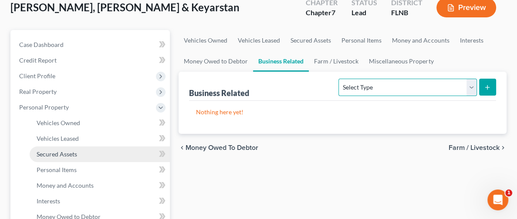
scroll to position [65, 0]
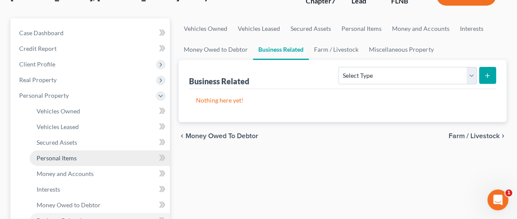
click at [90, 157] on link "Personal Items" at bounding box center [100, 159] width 140 height 16
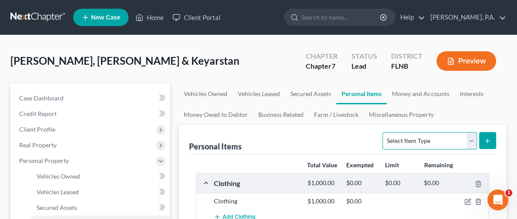
click at [420, 135] on select "Select Item Type Clothing Collectibles Of Value Electronics Firearms Household …" at bounding box center [429, 140] width 94 height 17
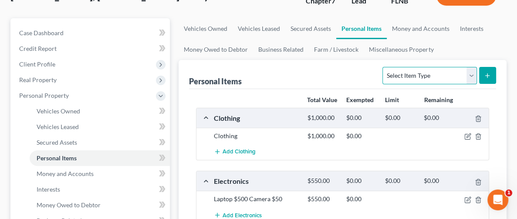
click at [409, 81] on select "Select Item Type Clothing Collectibles Of Value Electronics Firearms Household …" at bounding box center [429, 75] width 94 height 17
select select "other"
click at [382, 67] on select "Select Item Type Clothing Collectibles Of Value Electronics Firearms Household …" at bounding box center [429, 75] width 94 height 17
click at [493, 78] on button "submit" at bounding box center [487, 75] width 17 height 17
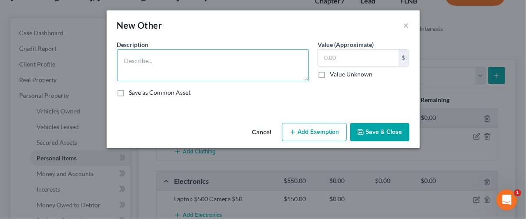
click at [255, 61] on textarea at bounding box center [213, 65] width 192 height 32
type textarea "Premier Professional Tax Services, LLC"
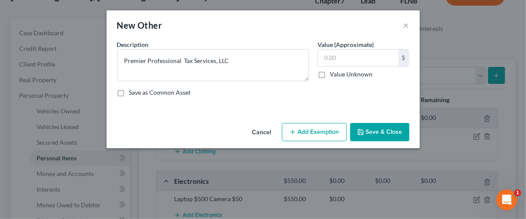
click at [375, 135] on button "Save & Close" at bounding box center [379, 132] width 59 height 18
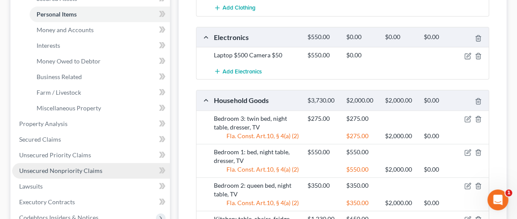
scroll to position [196, 0]
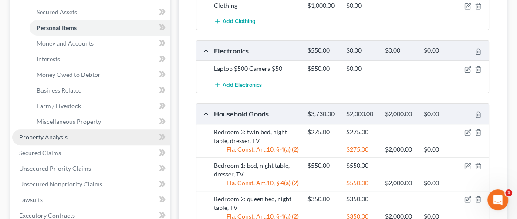
click at [59, 137] on span "Property Analysis" at bounding box center [43, 137] width 48 height 7
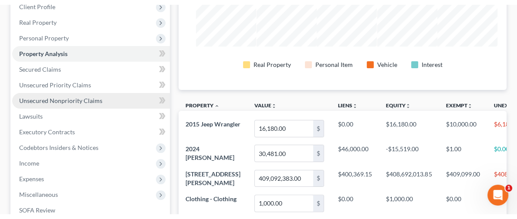
scroll to position [54, 0]
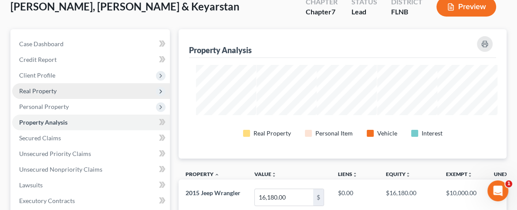
click at [38, 90] on span "Real Property" at bounding box center [37, 90] width 37 height 7
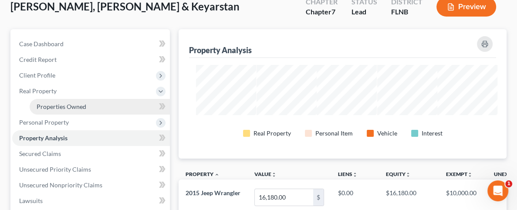
click at [69, 108] on span "Properties Owned" at bounding box center [62, 106] width 50 height 7
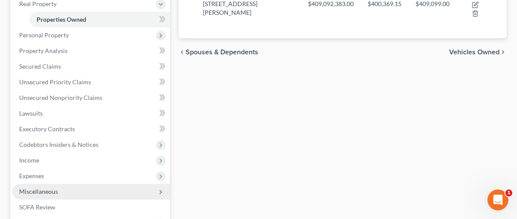
scroll to position [131, 0]
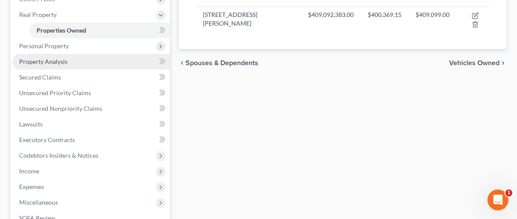
click at [73, 61] on link "Property Analysis" at bounding box center [91, 62] width 158 height 16
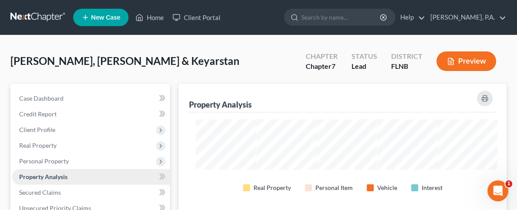
scroll to position [129, 369]
click at [487, 98] on icon "button" at bounding box center [484, 98] width 7 height 7
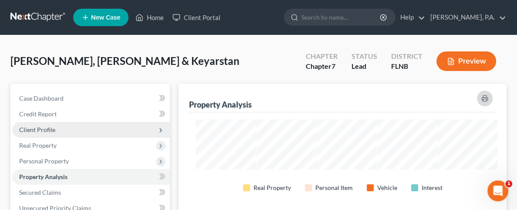
scroll to position [196, 0]
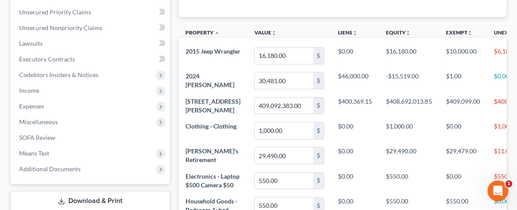
click at [63, 198] on link "Download & Print" at bounding box center [89, 201] width 159 height 20
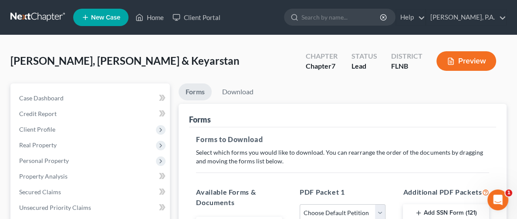
scroll to position [131, 0]
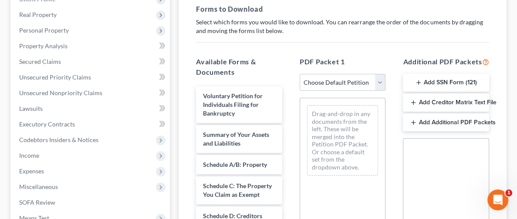
click at [299, 83] on select "Choose Default Petition PDF Packet Complete Bankruptcy Petition (all forms and …" at bounding box center [342, 82] width 86 height 17
select select "0"
click at [299, 74] on select "Choose Default Petition PDF Packet Complete Bankruptcy Petition (all forms and …" at bounding box center [342, 82] width 86 height 17
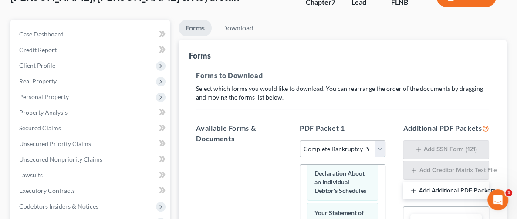
scroll to position [12, 0]
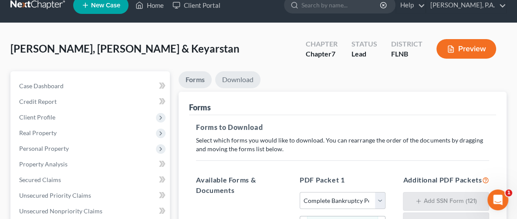
click at [215, 77] on link "Download" at bounding box center [237, 79] width 45 height 17
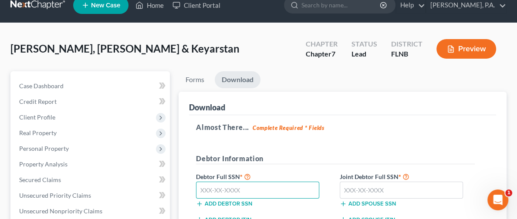
click at [205, 194] on input "text" at bounding box center [257, 190] width 123 height 17
type input "593-76-5653"
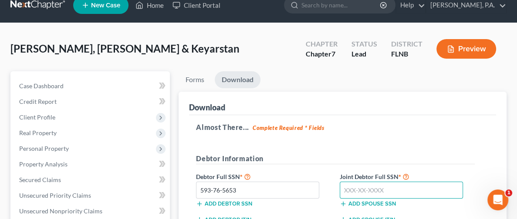
click at [339, 188] on input "text" at bounding box center [400, 190] width 123 height 17
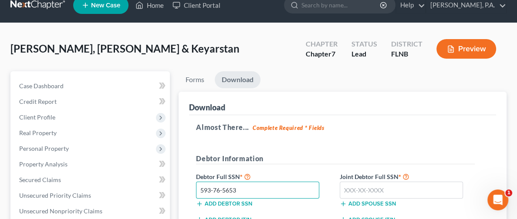
drag, startPoint x: 210, startPoint y: 186, endPoint x: 148, endPoint y: 177, distance: 62.5
click at [189, 177] on div "Almost There... Complete Required * Fields Debtor Information Debtor Full SSN *…" at bounding box center [342, 200] width 307 height 170
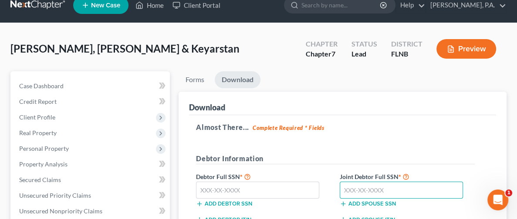
click at [339, 195] on input "text" at bounding box center [400, 190] width 123 height 17
paste input "593-76-5653"
type input "593-76-5653"
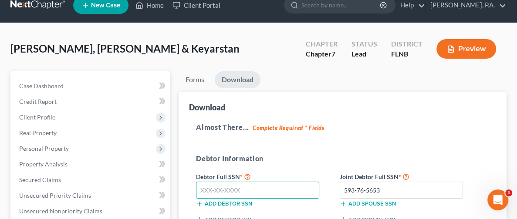
click at [196, 189] on input "text" at bounding box center [257, 190] width 123 height 17
type input "593-80-7674"
click at [333, 134] on div "Almost There... Complete Required * Fields Debtor Information Debtor Full SSN *…" at bounding box center [342, 200] width 307 height 170
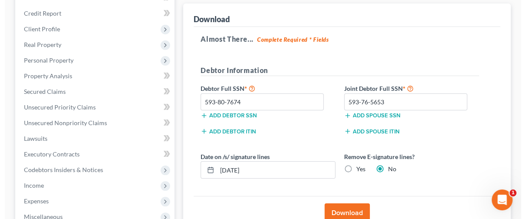
scroll to position [110, 0]
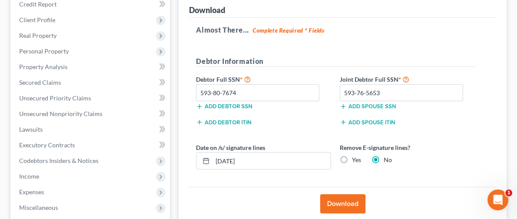
click at [320, 201] on button "Download" at bounding box center [342, 204] width 45 height 19
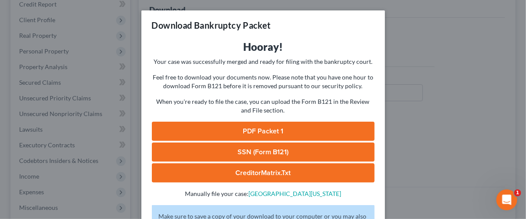
click at [250, 128] on link "PDF Packet 1" at bounding box center [263, 131] width 223 height 19
click at [233, 151] on link "SSN (Form B121)" at bounding box center [263, 152] width 223 height 19
click at [254, 176] on link "CreditorMatrix.txt" at bounding box center [263, 173] width 223 height 19
